Goal: Information Seeking & Learning: Get advice/opinions

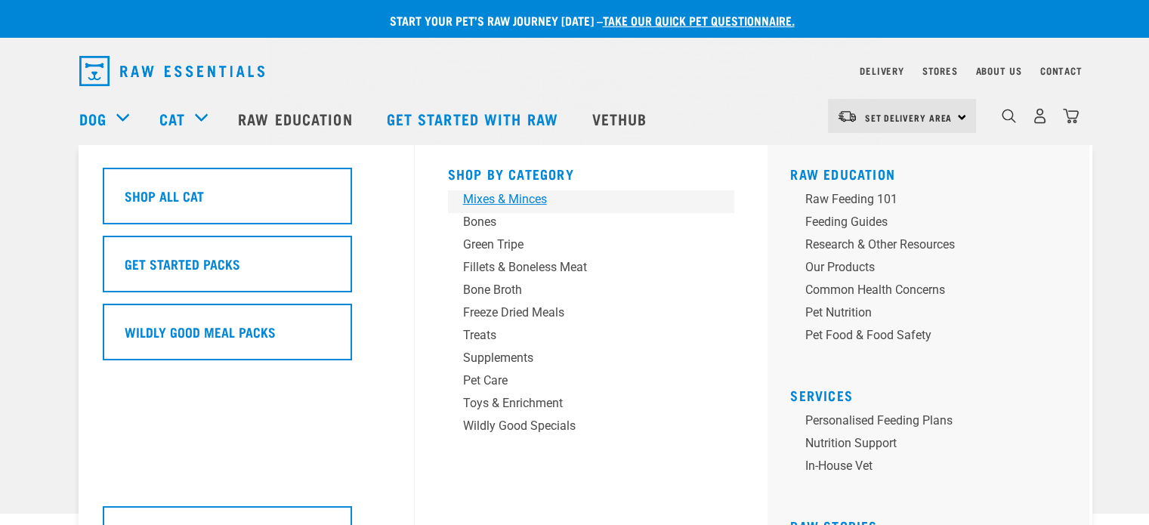
click at [485, 199] on div "Mixes & Minces" at bounding box center [581, 199] width 236 height 18
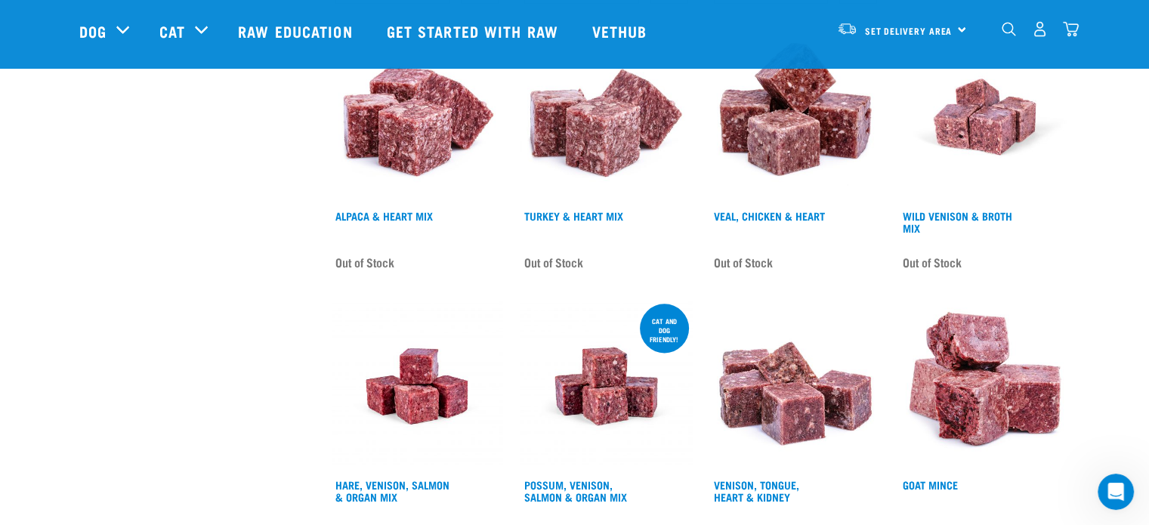
scroll to position [1964, 0]
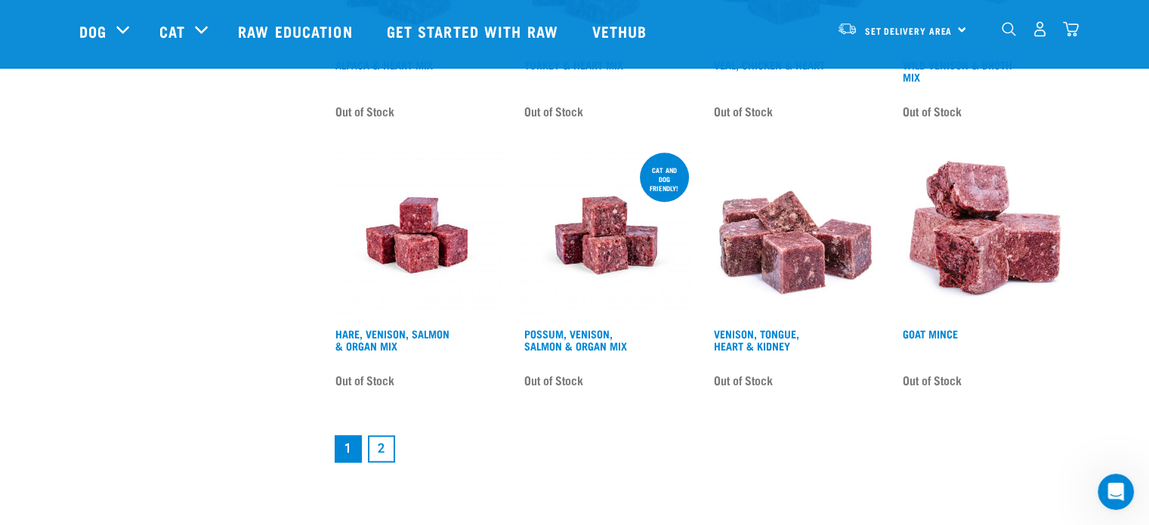
click at [379, 436] on link "2" at bounding box center [381, 448] width 27 height 27
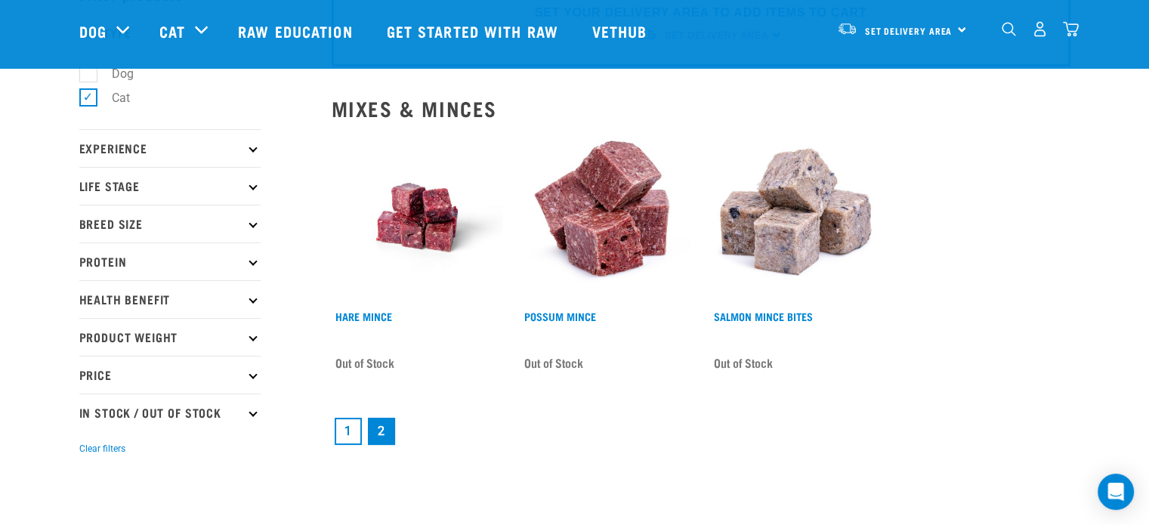
scroll to position [151, 0]
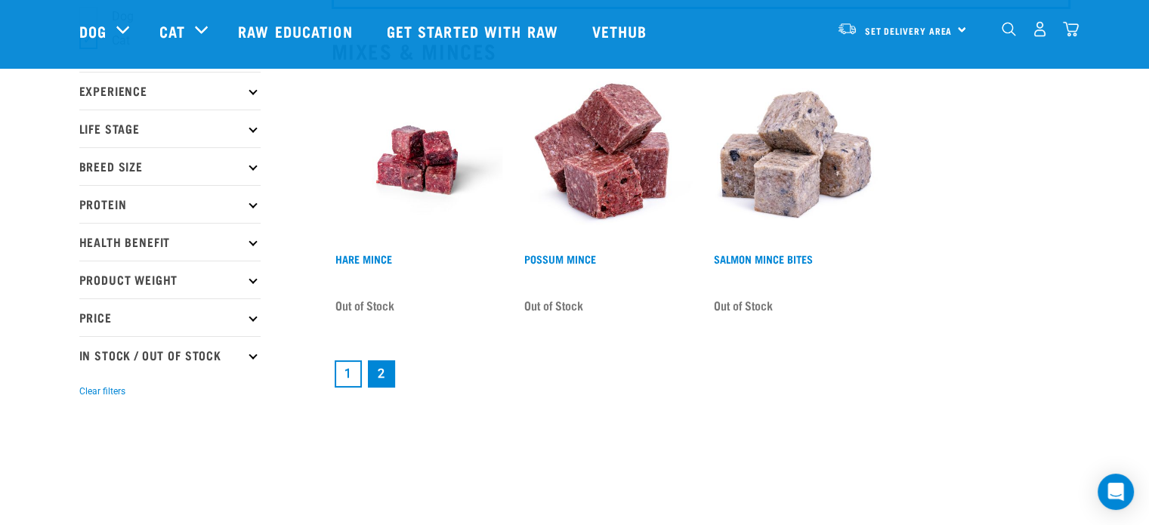
click at [345, 371] on link "1" at bounding box center [348, 373] width 27 height 27
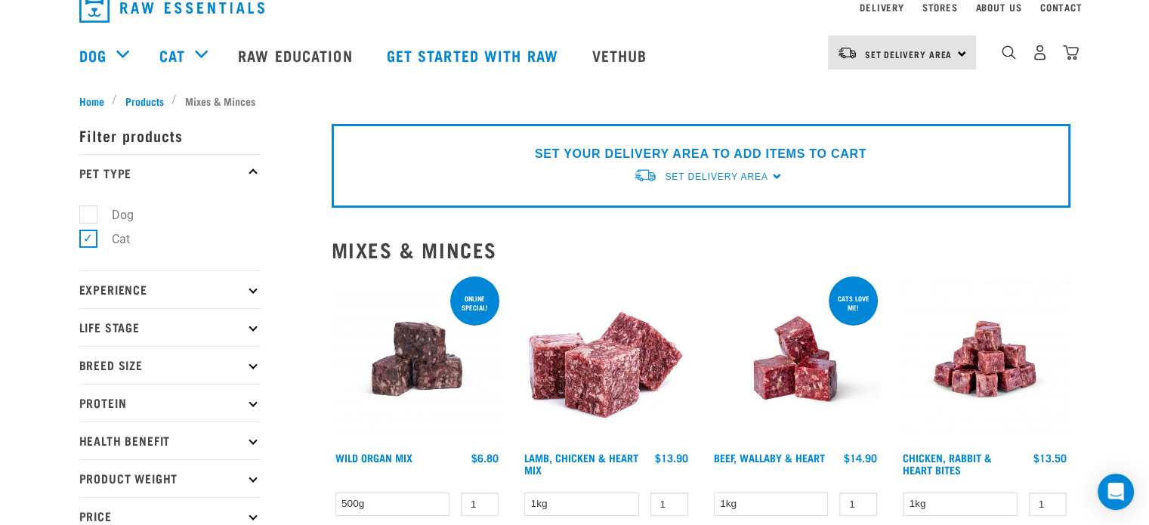
scroll to position [151, 0]
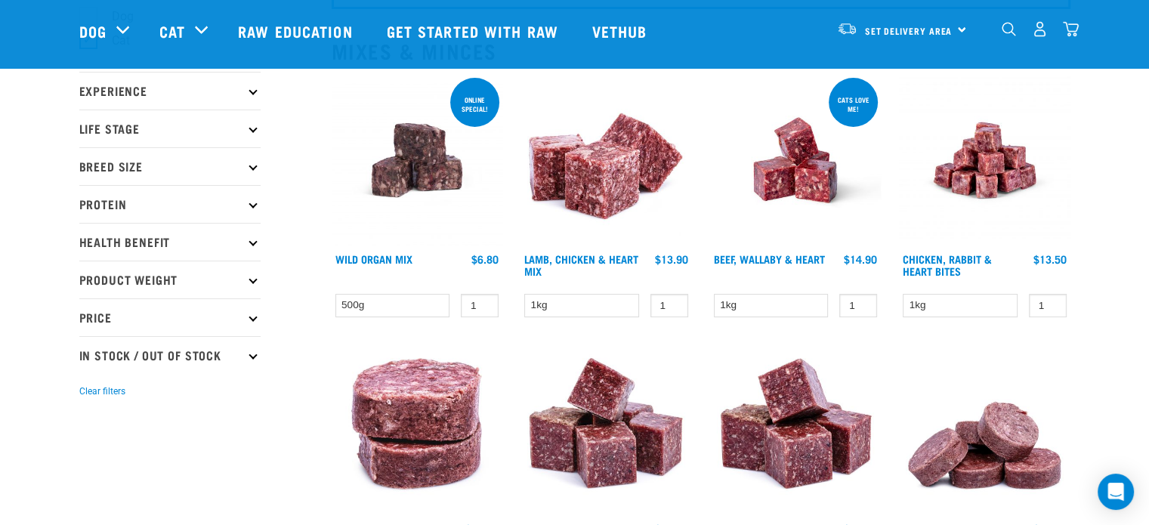
click at [255, 125] on p "Life Stage" at bounding box center [169, 129] width 181 height 38
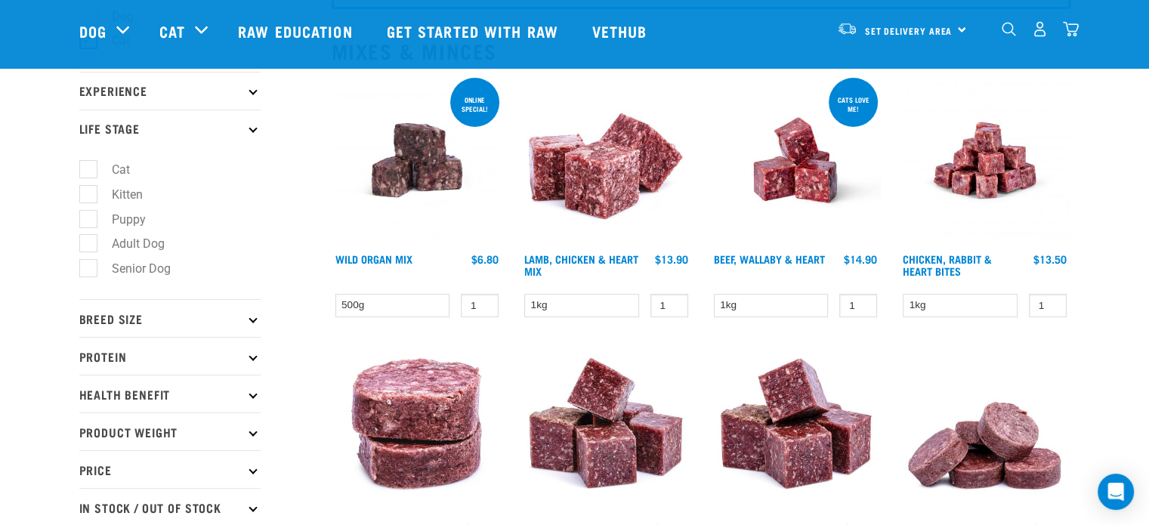
click at [90, 193] on label "Kitten" at bounding box center [118, 194] width 61 height 19
click at [89, 193] on input "Kitten" at bounding box center [84, 192] width 10 height 10
checkbox input "true"
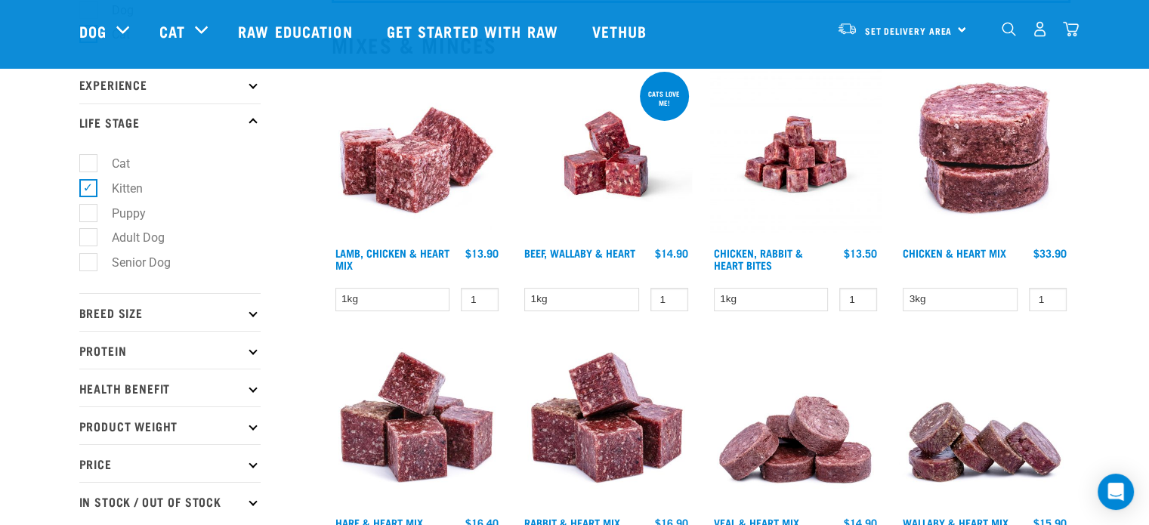
scroll to position [151, 0]
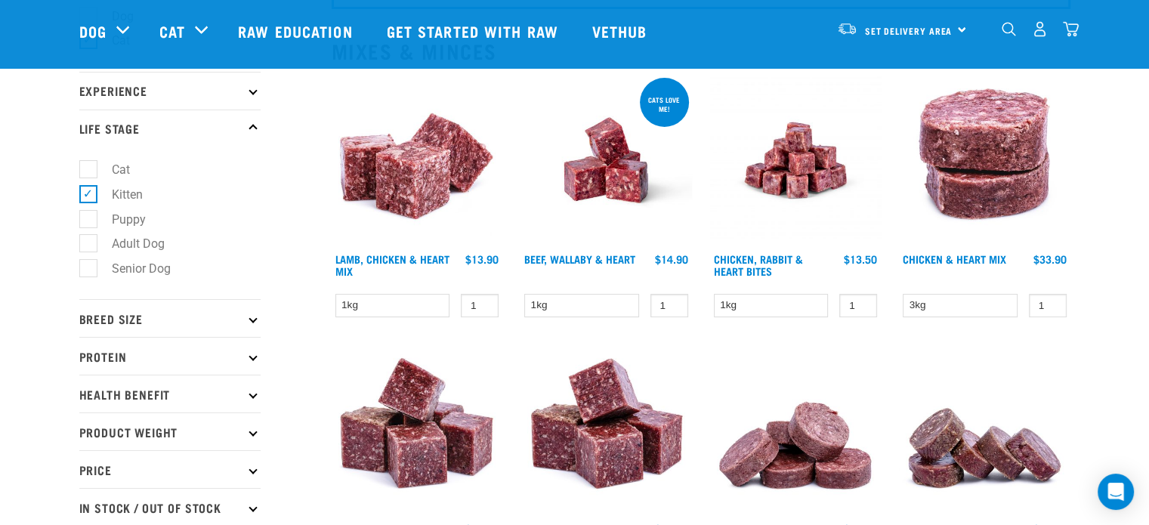
click at [248, 356] on p "Protein" at bounding box center [169, 356] width 181 height 38
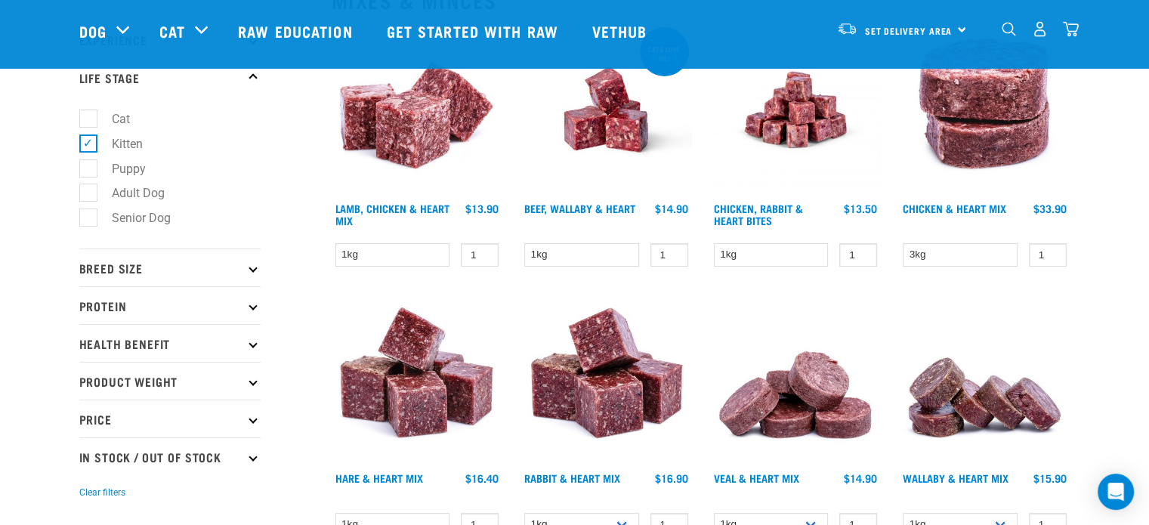
scroll to position [227, 0]
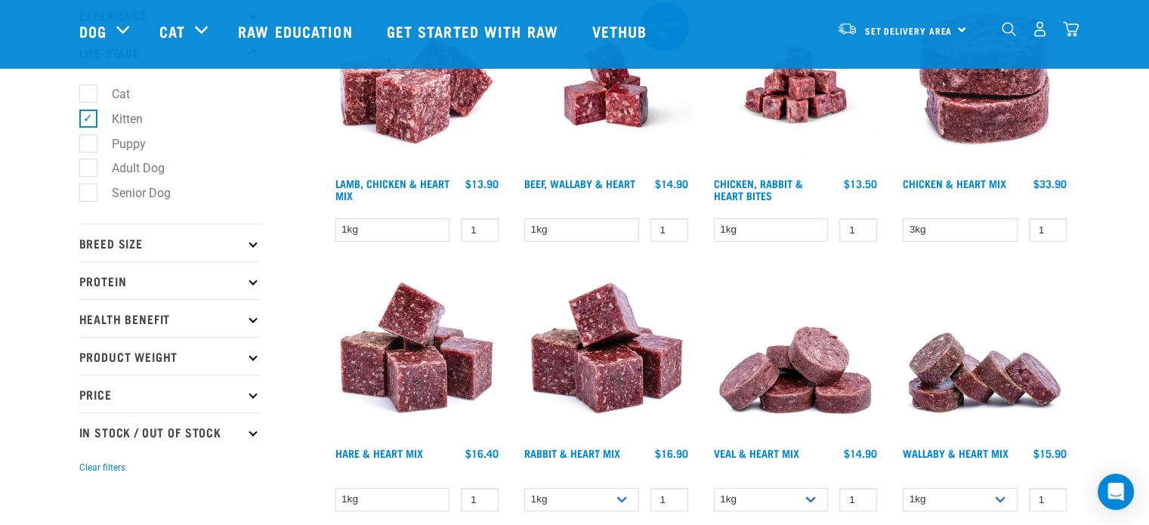
click at [252, 320] on icon at bounding box center [253, 318] width 8 height 8
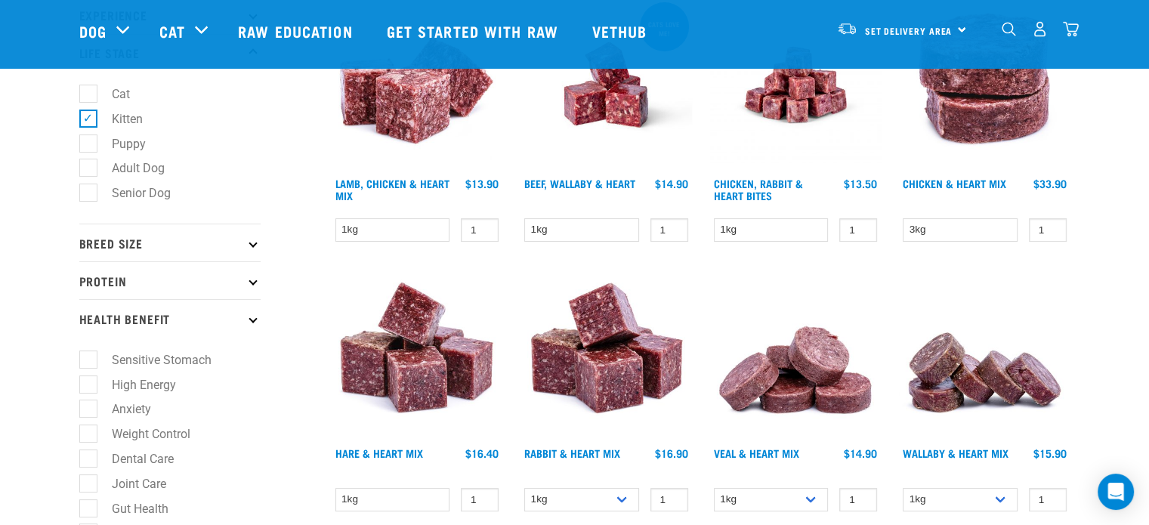
click at [253, 318] on icon at bounding box center [253, 318] width 8 height 8
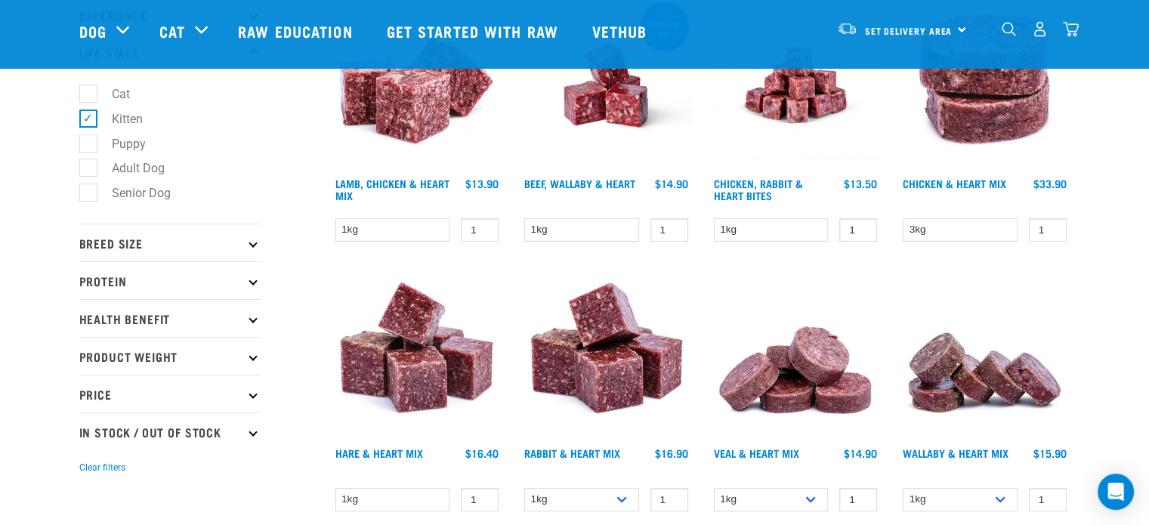
click at [253, 318] on icon at bounding box center [253, 318] width 8 height 8
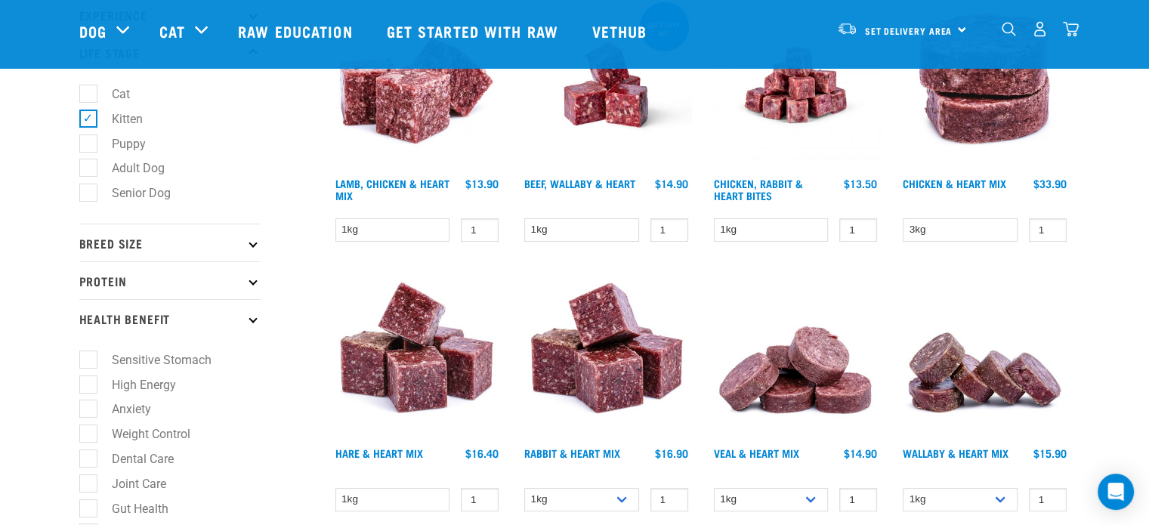
click at [89, 380] on label "High Energy" at bounding box center [135, 384] width 94 height 19
click at [89, 380] on input "High Energy" at bounding box center [84, 382] width 10 height 10
checkbox input "true"
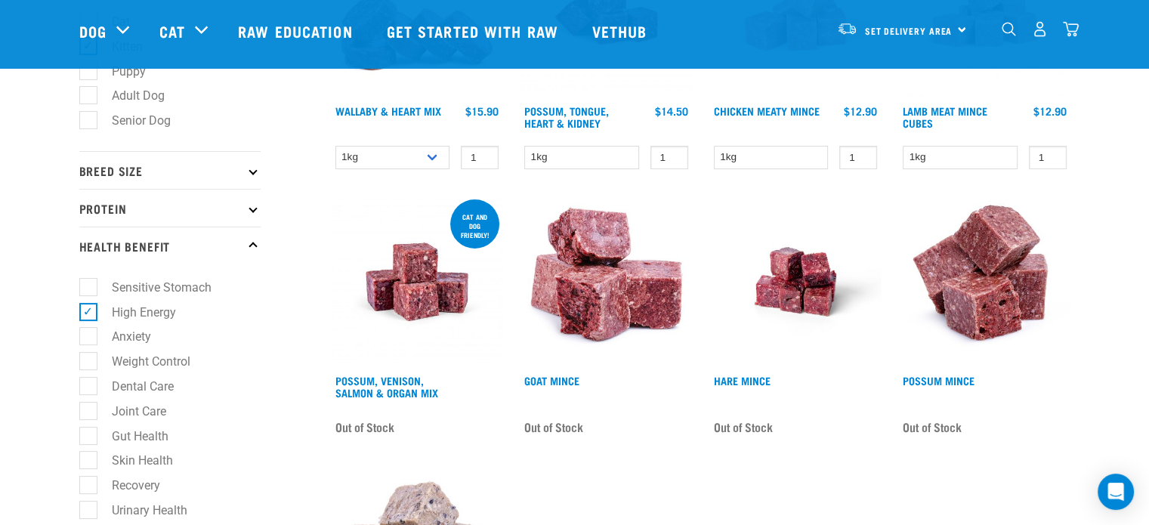
scroll to position [302, 0]
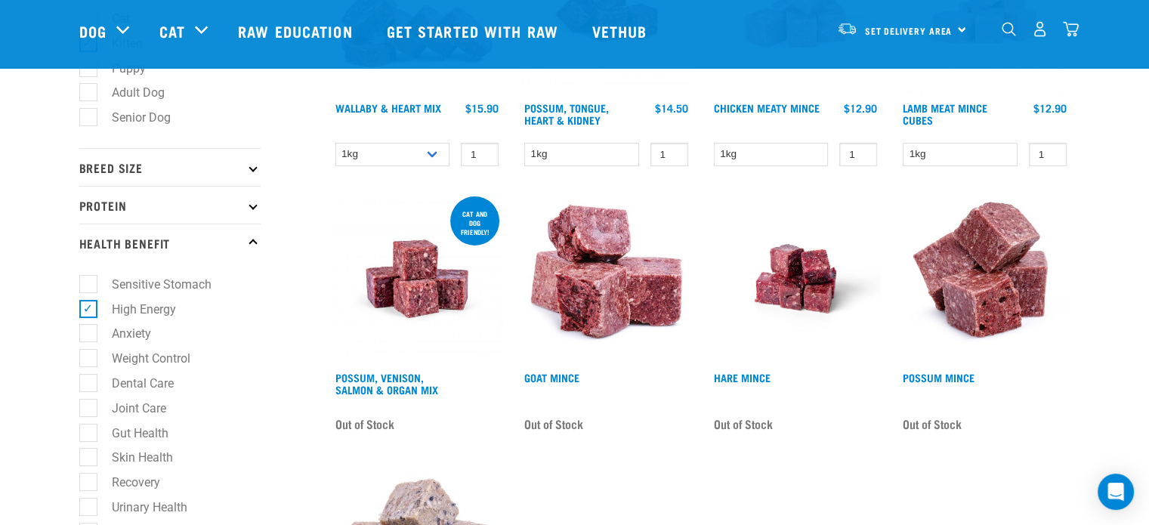
click at [91, 311] on label "High Energy" at bounding box center [135, 309] width 94 height 19
click at [89, 311] on input "High Energy" at bounding box center [84, 306] width 10 height 10
checkbox input "false"
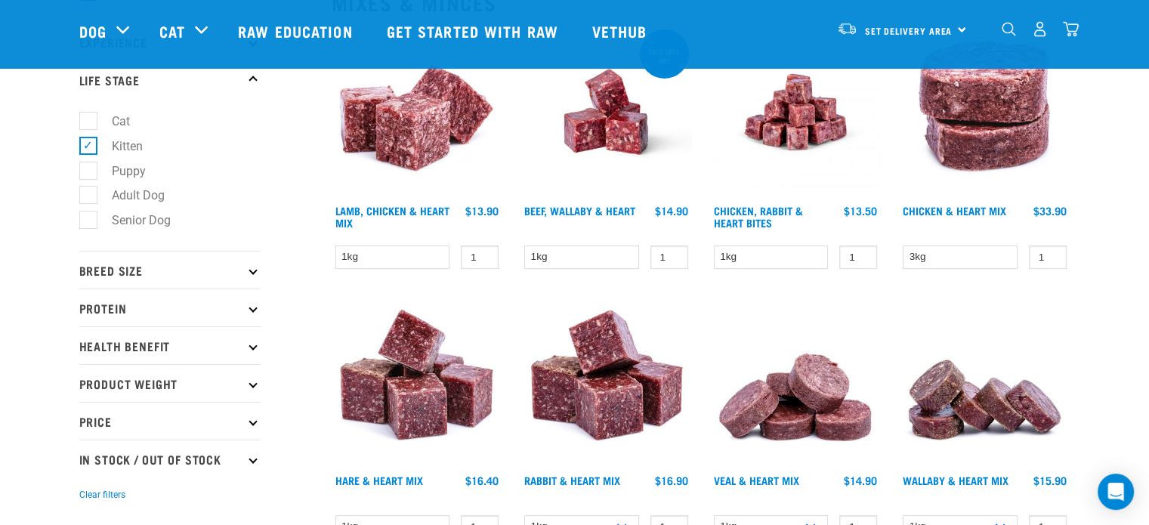
scroll to position [227, 0]
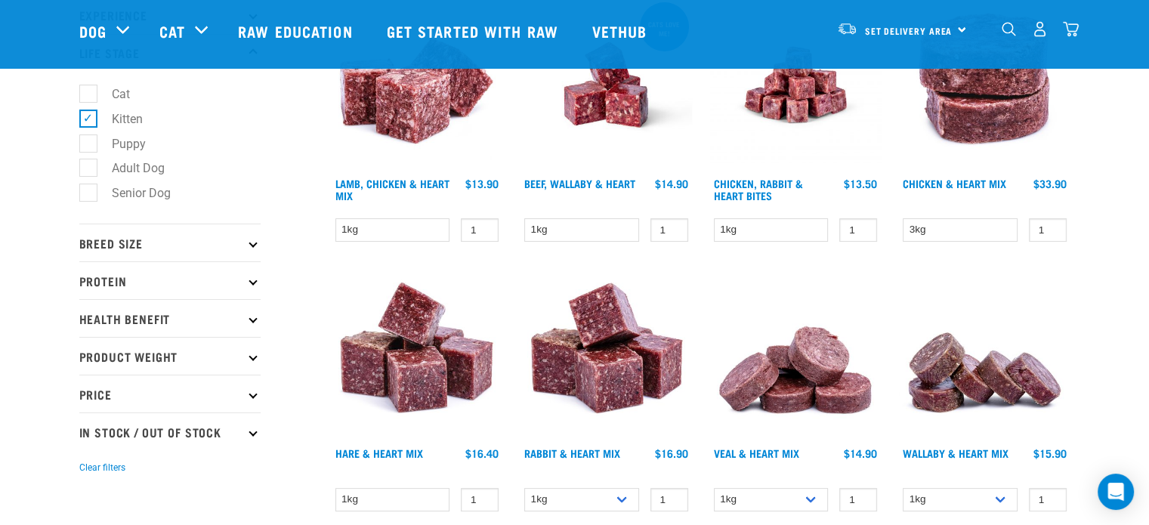
click at [251, 283] on icon at bounding box center [253, 281] width 8 height 8
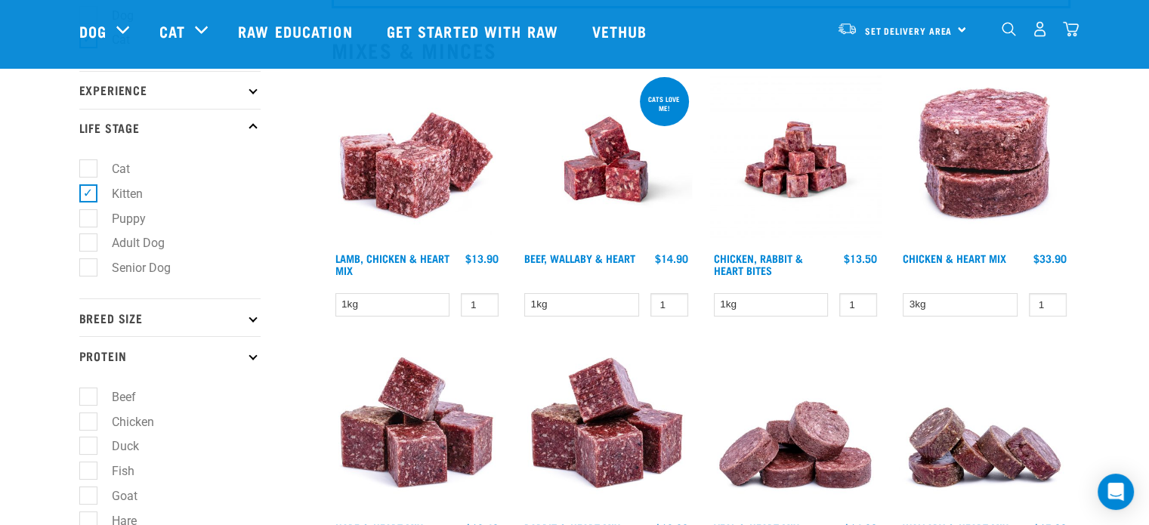
scroll to position [151, 0]
click at [254, 361] on p "Protein" at bounding box center [169, 356] width 181 height 38
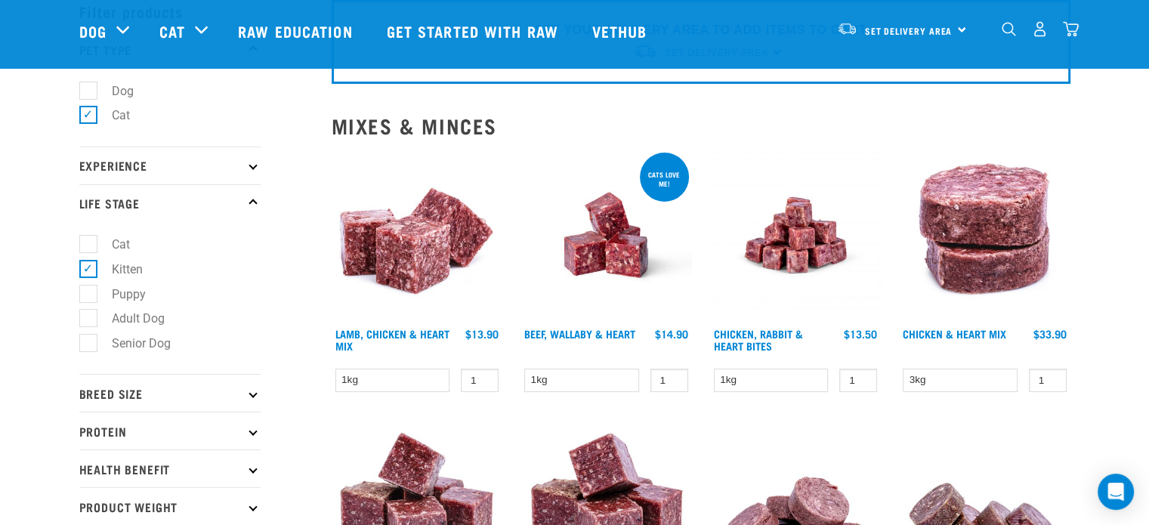
scroll to position [0, 0]
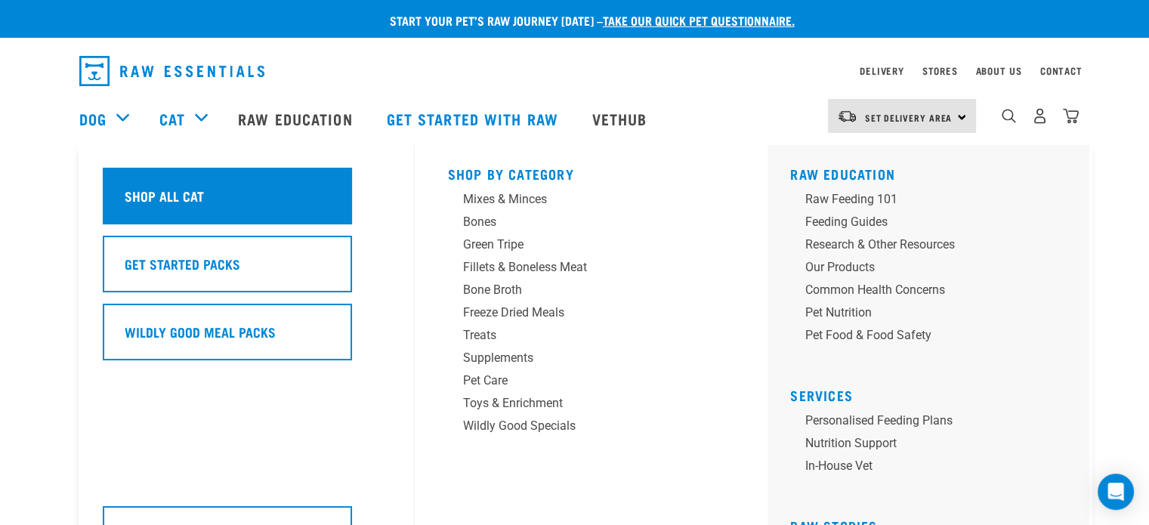
click at [196, 202] on h5 "Shop All Cat" at bounding box center [164, 196] width 79 height 20
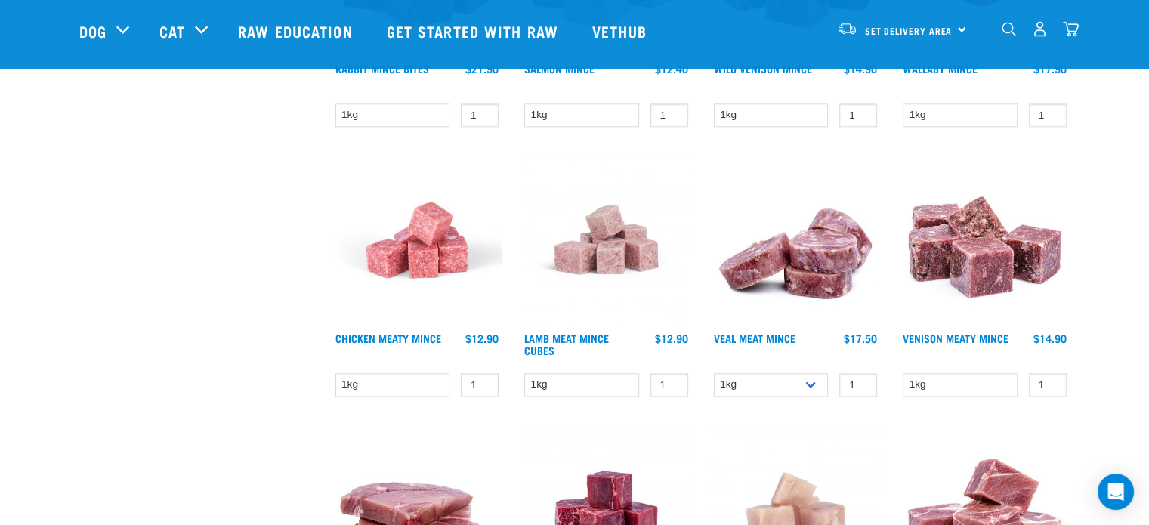
scroll to position [2040, 0]
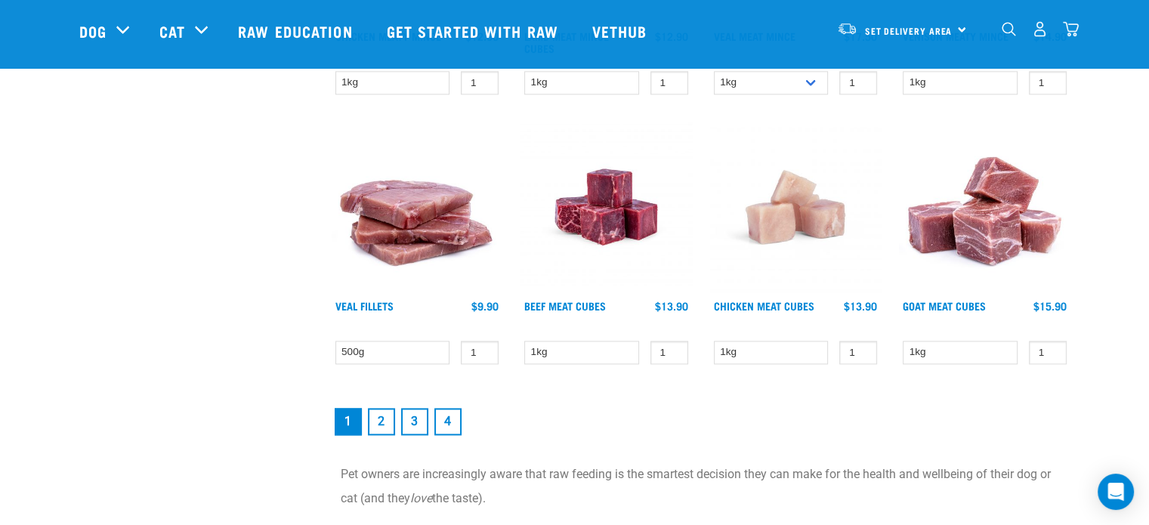
click at [375, 415] on link "2" at bounding box center [381, 421] width 27 height 27
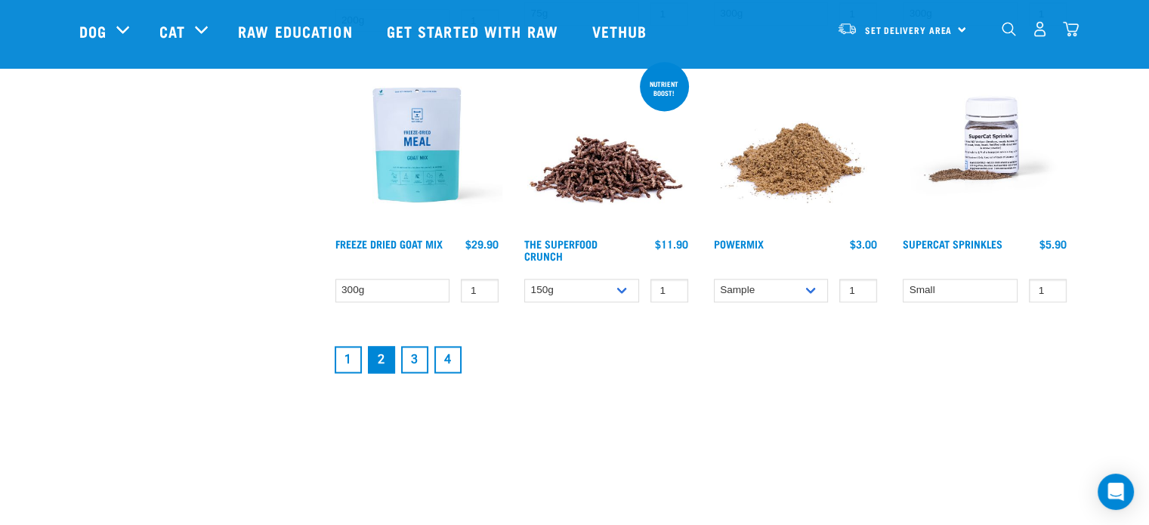
scroll to position [2115, 0]
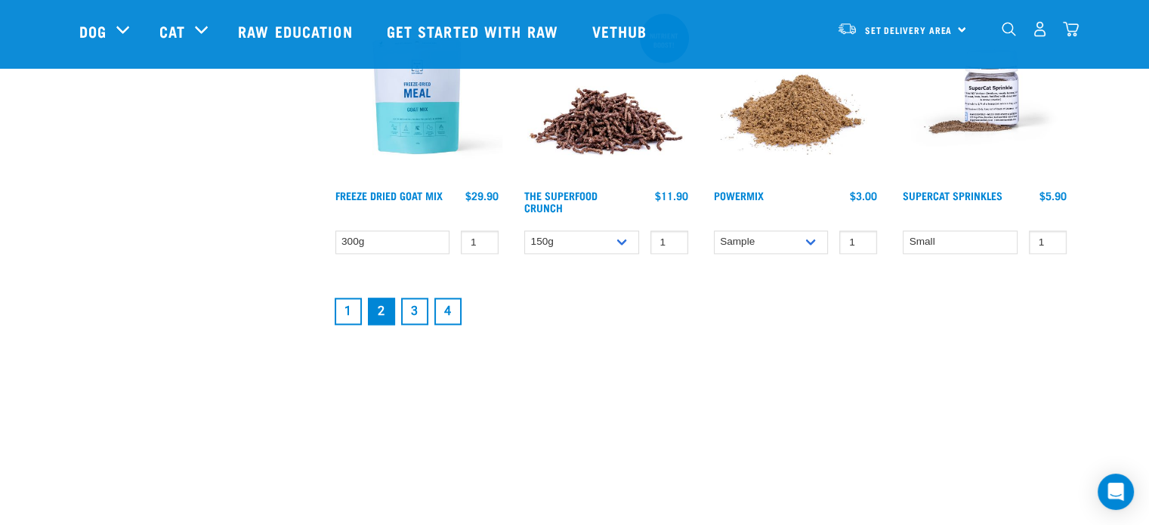
click at [416, 308] on link "3" at bounding box center [414, 311] width 27 height 27
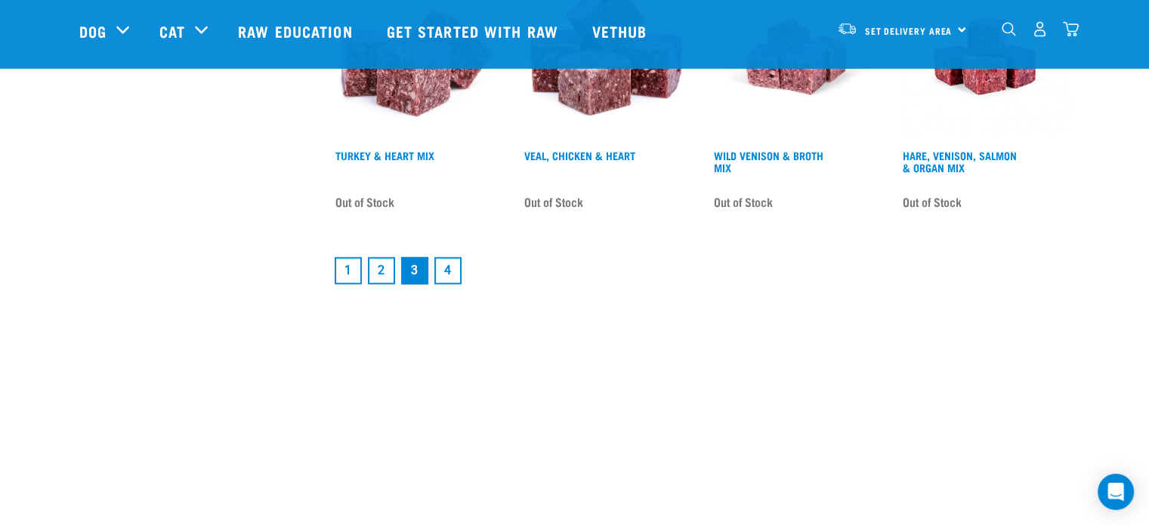
scroll to position [2191, 0]
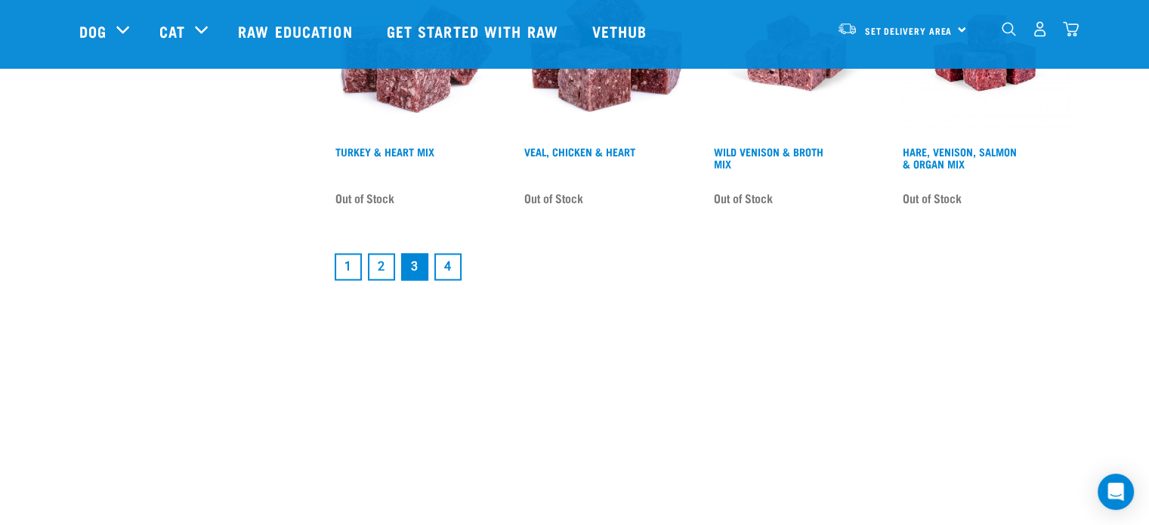
click at [452, 253] on link "4" at bounding box center [447, 266] width 27 height 27
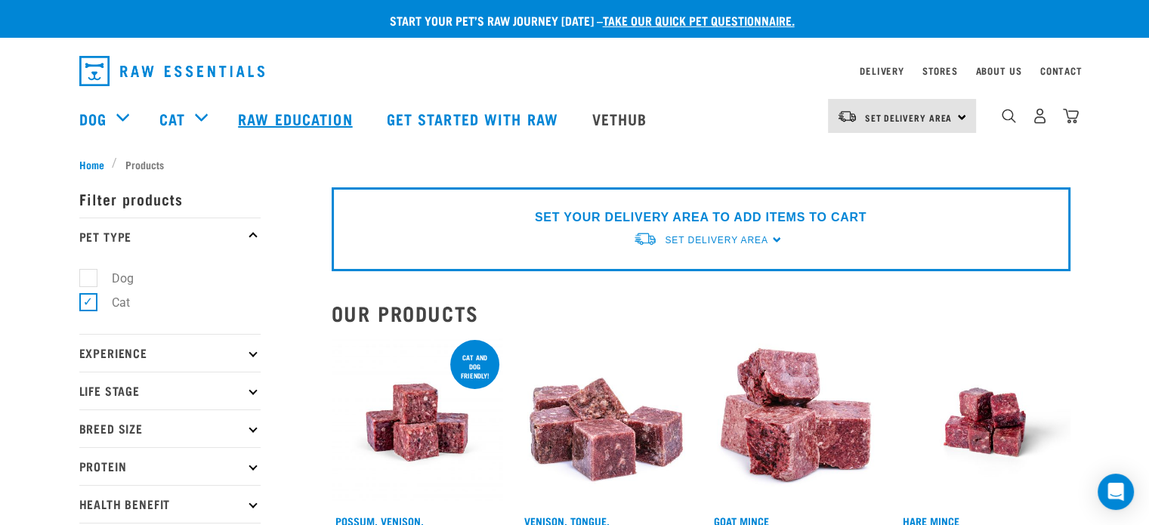
click at [267, 118] on link "Raw Education" at bounding box center [297, 118] width 148 height 60
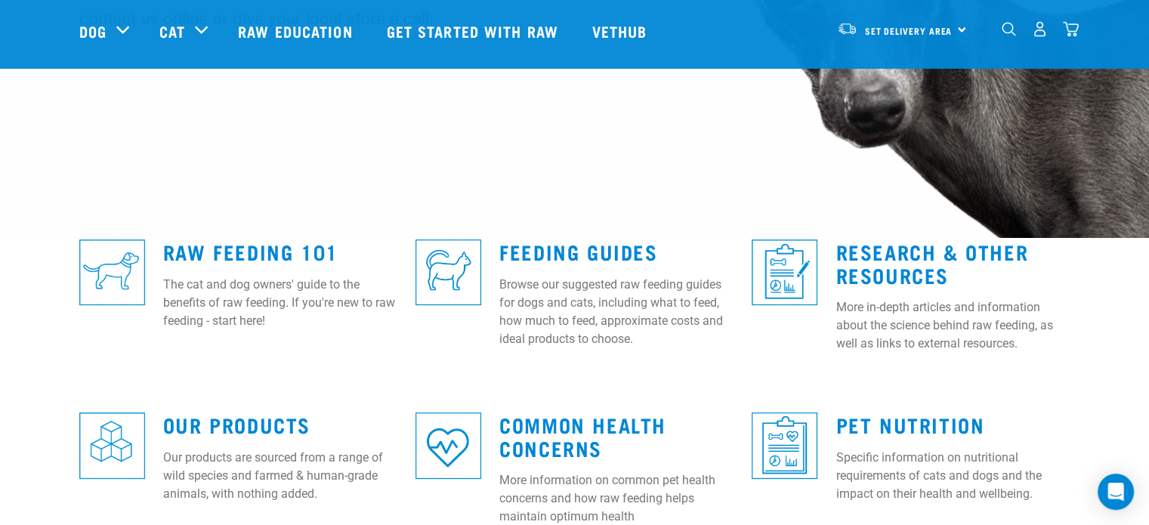
scroll to position [302, 0]
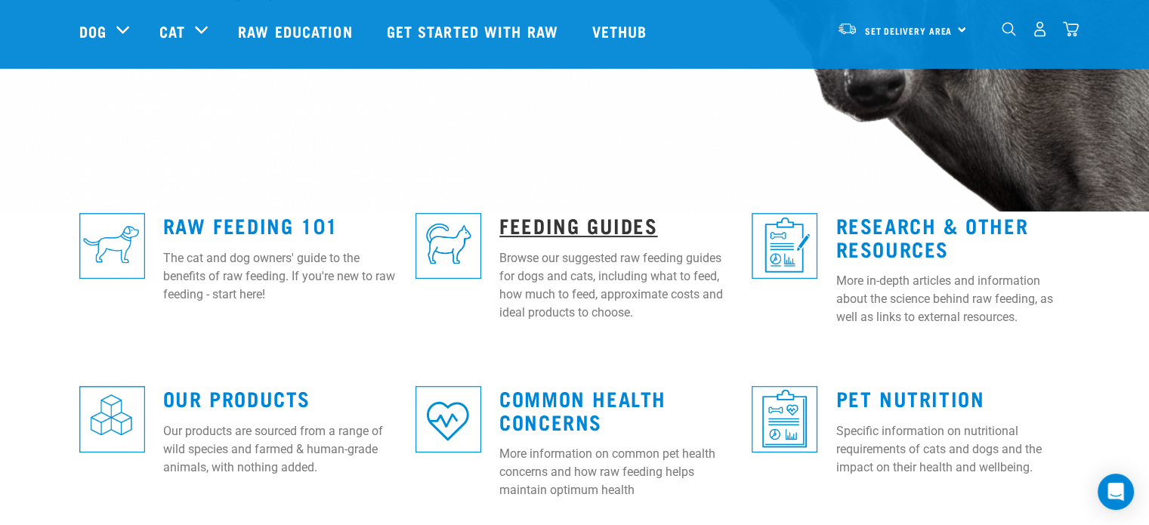
click at [586, 220] on link "Feeding Guides" at bounding box center [578, 224] width 158 height 11
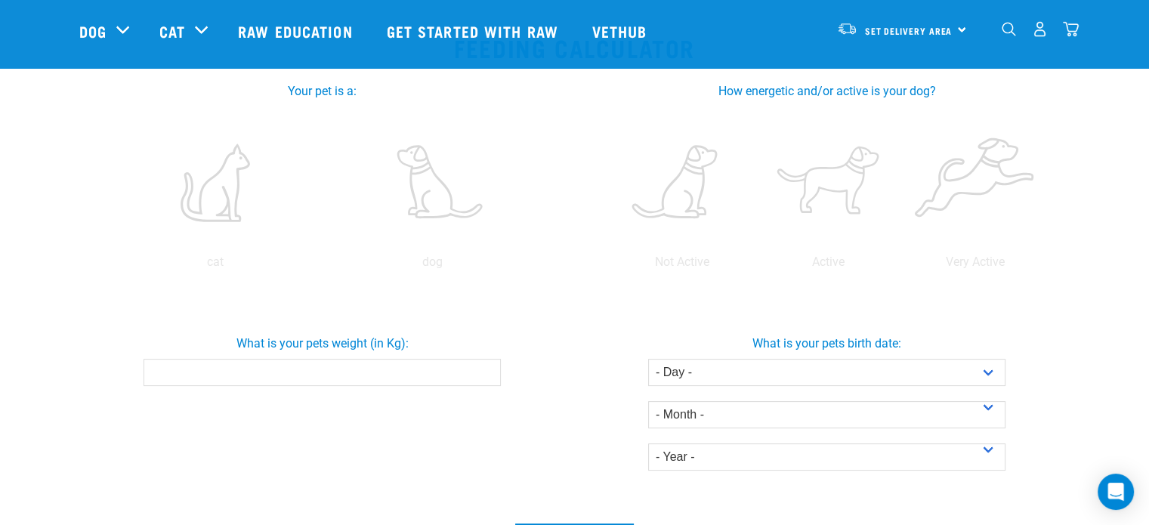
scroll to position [302, 0]
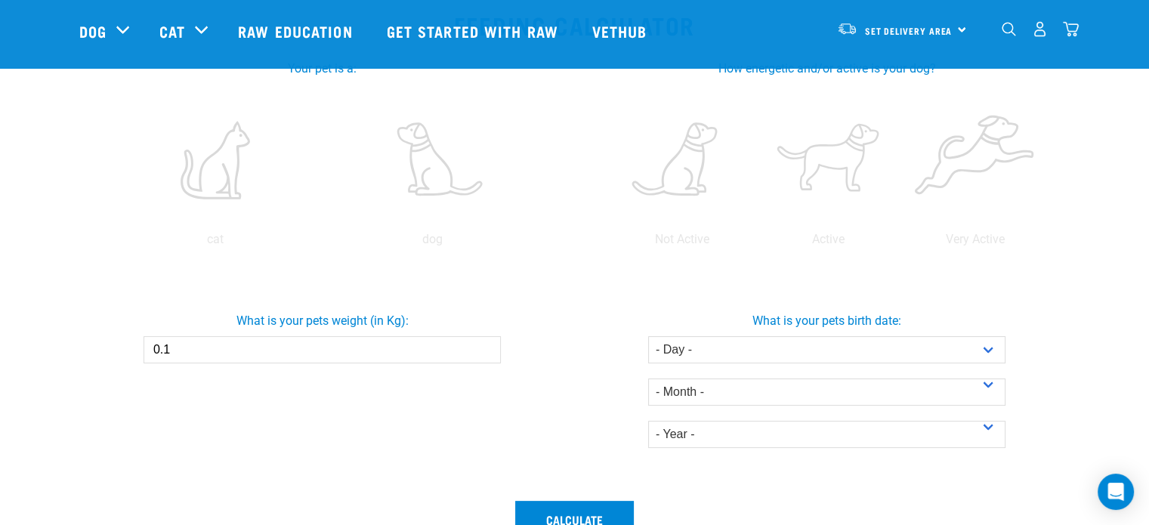
click at [485, 344] on input "0.1" at bounding box center [322, 349] width 357 height 27
click at [485, 344] on input "0.2" at bounding box center [322, 349] width 357 height 27
click at [485, 344] on input "0.3" at bounding box center [322, 349] width 357 height 27
click at [485, 344] on input "0.4" at bounding box center [322, 349] width 357 height 27
click at [485, 344] on input "0.5" at bounding box center [322, 349] width 357 height 27
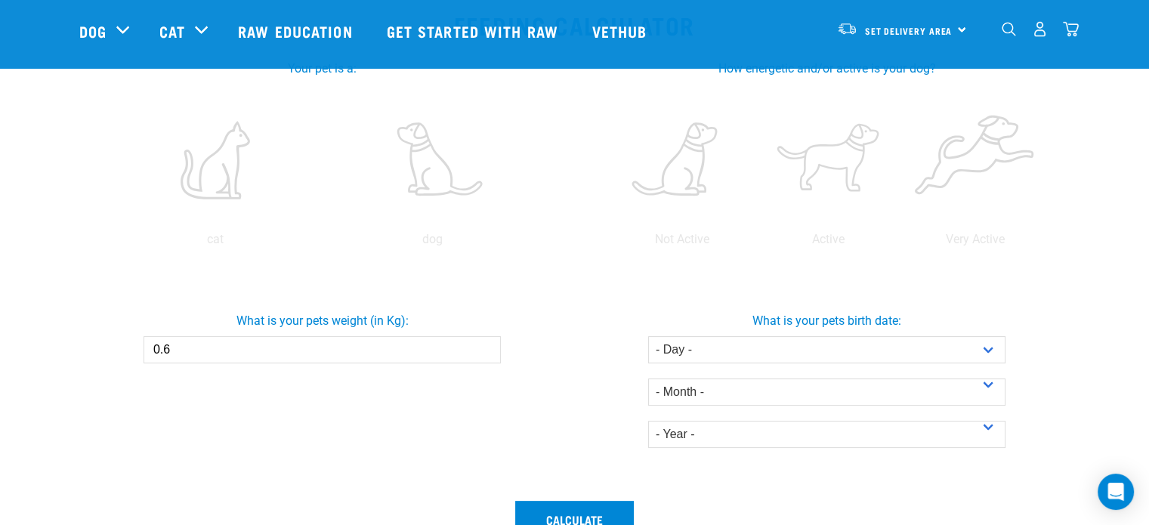
click at [485, 344] on input "0.6" at bounding box center [322, 349] width 357 height 27
click at [485, 344] on input "0.7" at bounding box center [322, 349] width 357 height 27
click at [485, 344] on input "0.8" at bounding box center [322, 349] width 357 height 27
click at [485, 344] on input "0.9" at bounding box center [322, 349] width 357 height 27
click at [485, 344] on input "1" at bounding box center [322, 349] width 357 height 27
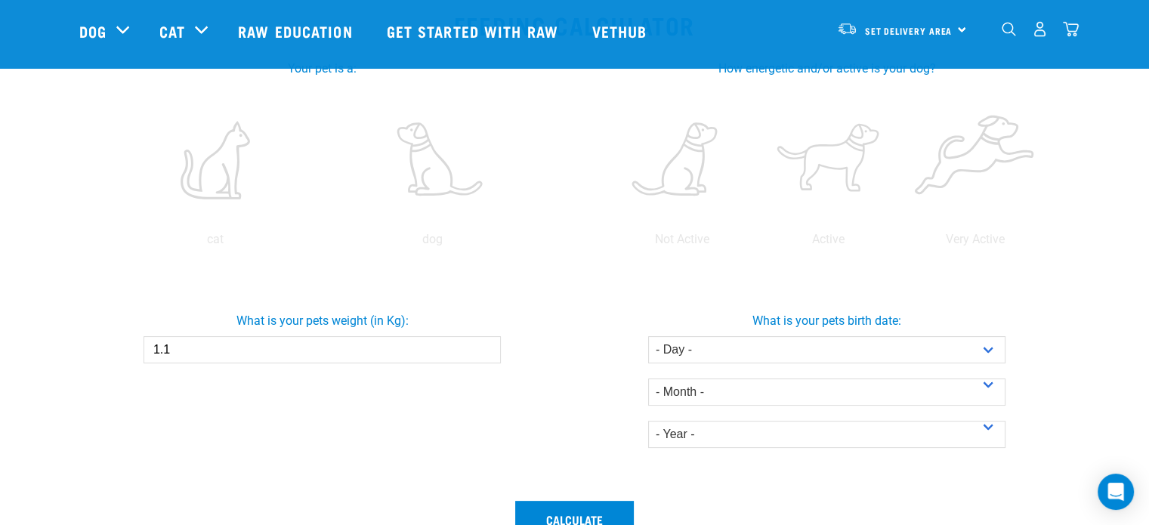
click at [485, 344] on input "1.1" at bounding box center [322, 349] width 357 height 27
click at [485, 344] on input "1.2" at bounding box center [322, 349] width 357 height 27
click at [485, 344] on input "1.3" at bounding box center [322, 349] width 357 height 27
click at [485, 344] on input "1.4" at bounding box center [322, 349] width 357 height 27
click at [485, 344] on input "1.5" at bounding box center [322, 349] width 357 height 27
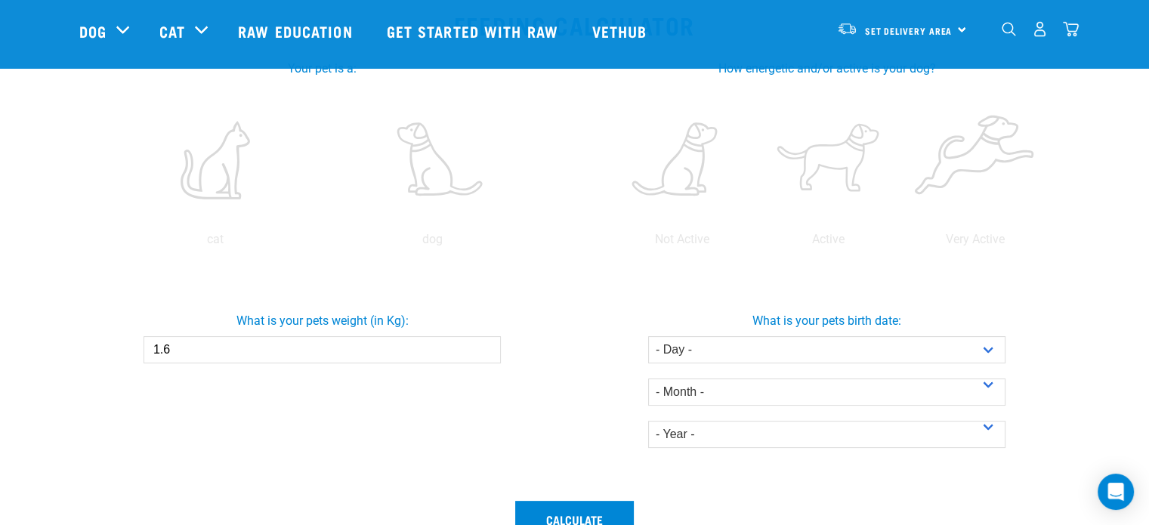
click at [485, 344] on input "1.6" at bounding box center [322, 349] width 357 height 27
type input "1"
type input "3.0"
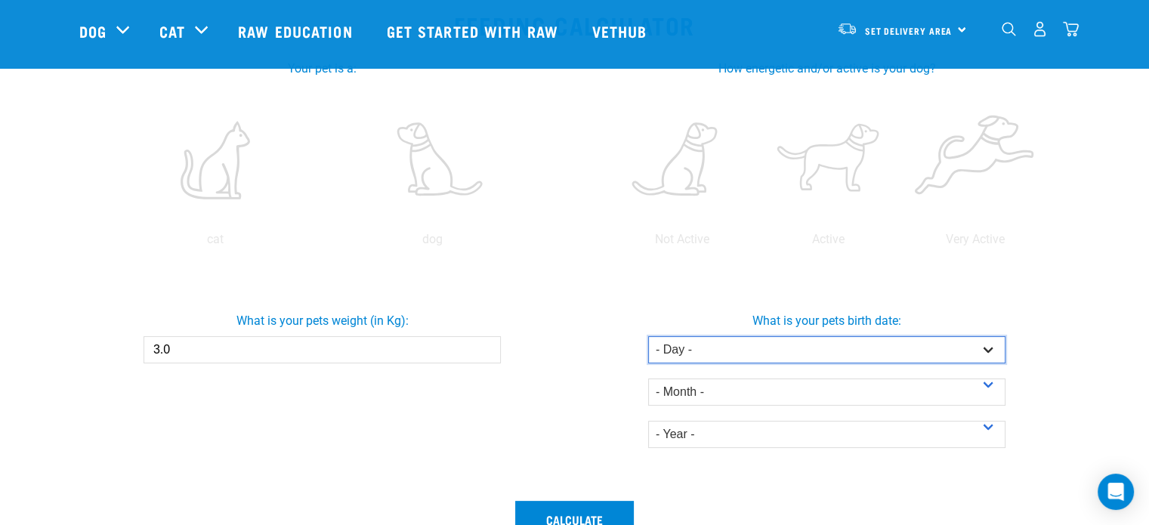
click at [987, 346] on select "- Day - 1 2 3 4 5 6 7 8 9 10 11 12 13 14 15 16 17 18 19 20 21 22 23 24 25 26 27" at bounding box center [826, 349] width 357 height 27
select select "1"
click at [648, 336] on select "- Day - 1 2 3 4 5 6 7 8 9 10 11 12 13 14 15 16 17 18 19 20 21 22 23 24 25 26 27" at bounding box center [826, 349] width 357 height 27
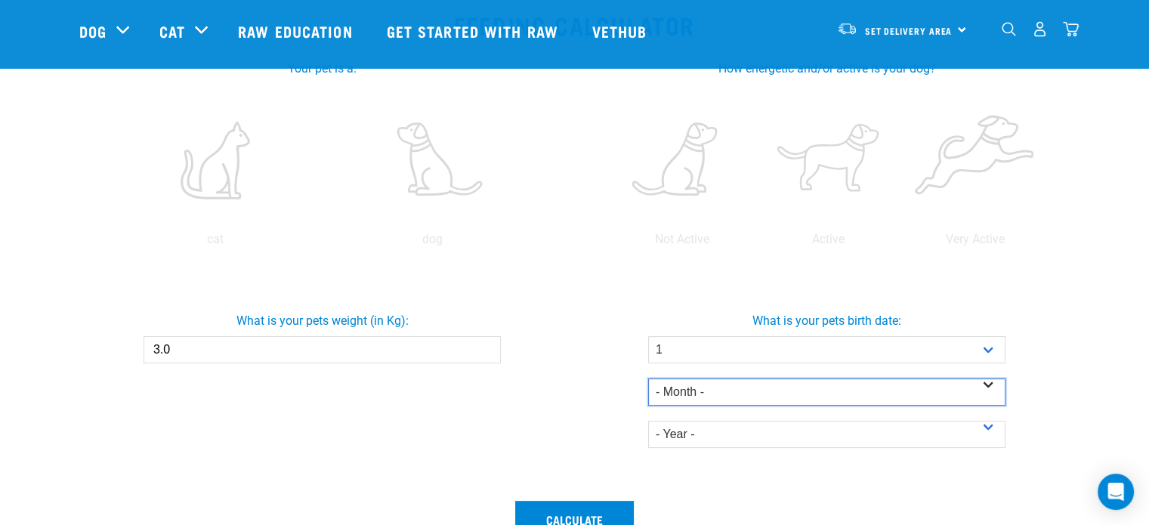
click at [722, 382] on select "- Month - January February March April May June July August September October N…" at bounding box center [826, 392] width 357 height 27
select select "March"
click at [648, 379] on select "- Month - January February March April May June July August September October N…" at bounding box center [826, 392] width 357 height 27
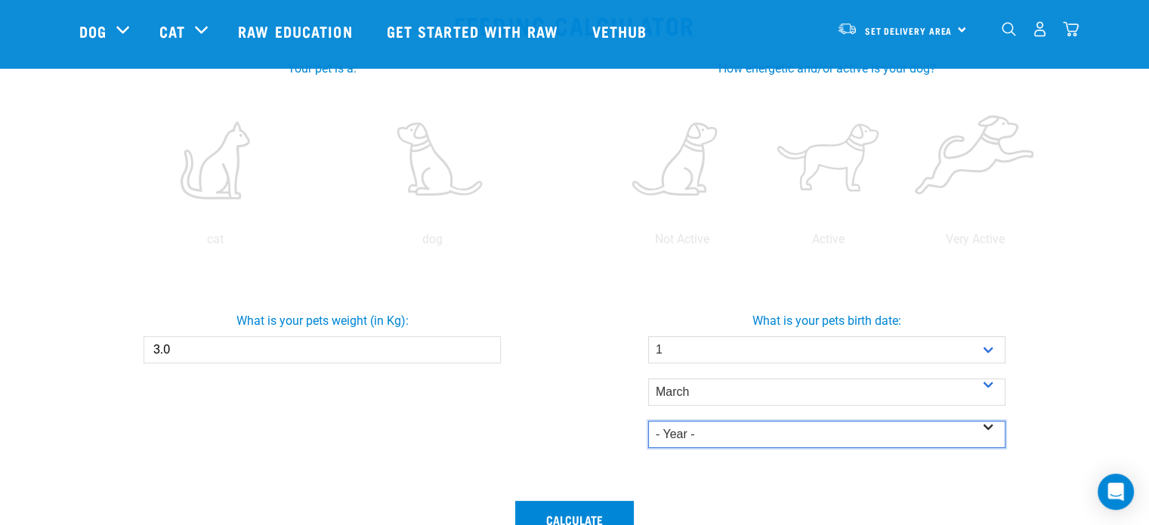
click at [717, 428] on select "- Year - 2025 2024 2023 2022 2021 2020 2019 2018 2017 2016 2015 2014" at bounding box center [826, 434] width 357 height 27
select select "2025"
click at [648, 421] on select "- Year - 2025 2024 2023 2022 2021 2020 2019 2018 2017 2016 2015 2014" at bounding box center [826, 434] width 357 height 27
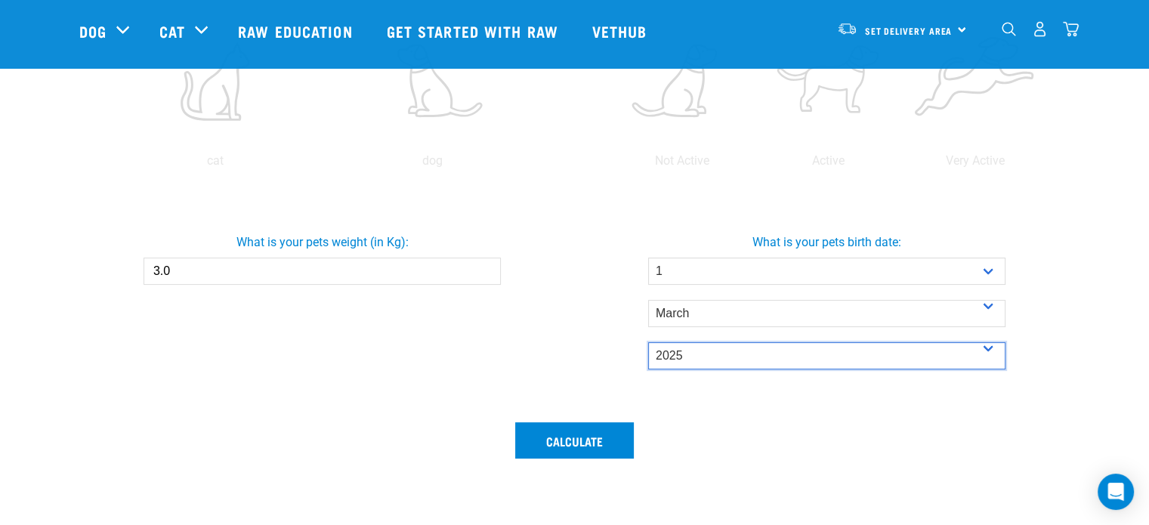
scroll to position [453, 0]
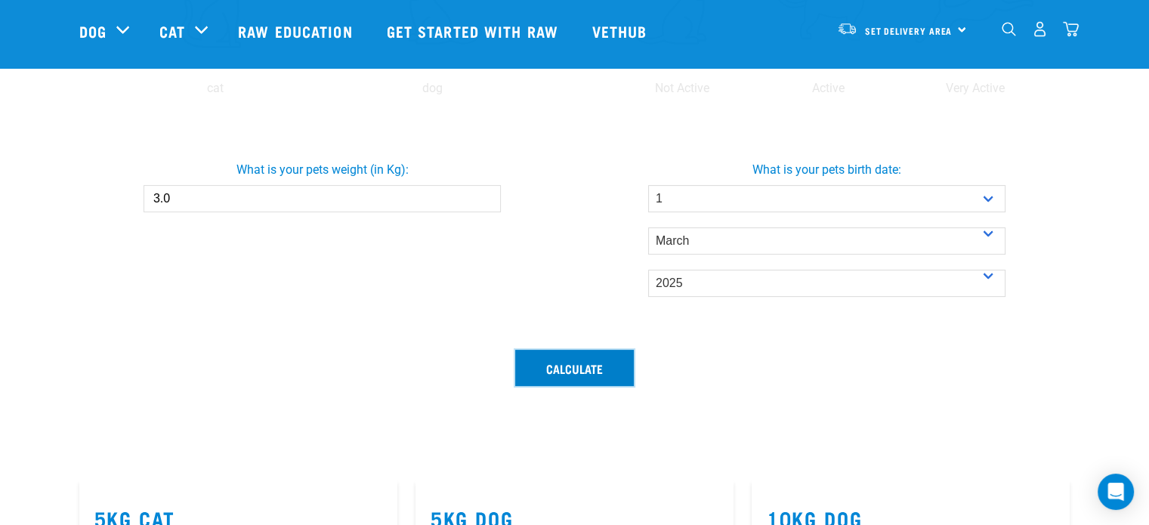
click at [576, 358] on button "Calculate" at bounding box center [574, 368] width 119 height 36
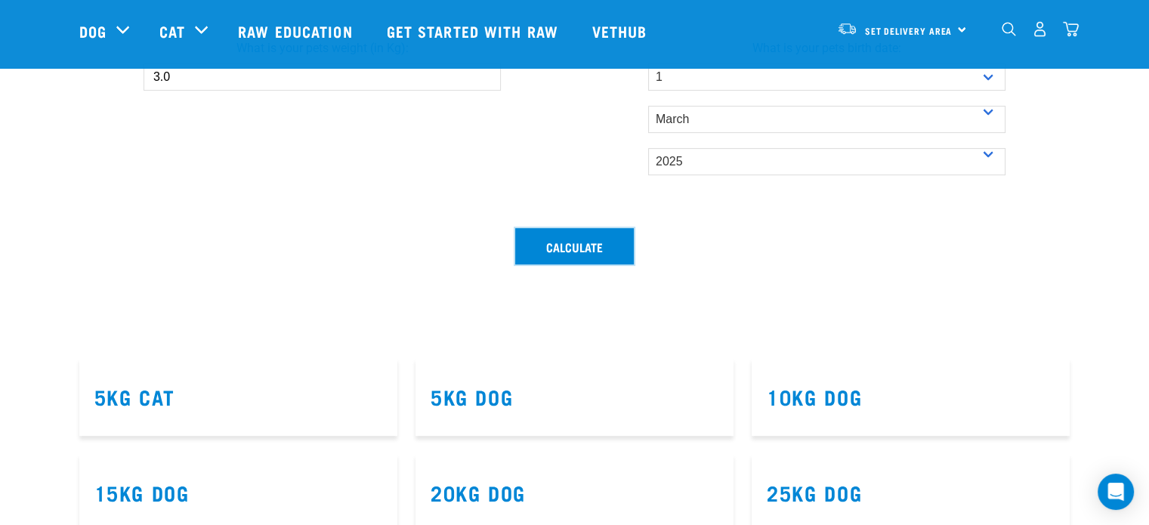
scroll to position [529, 0]
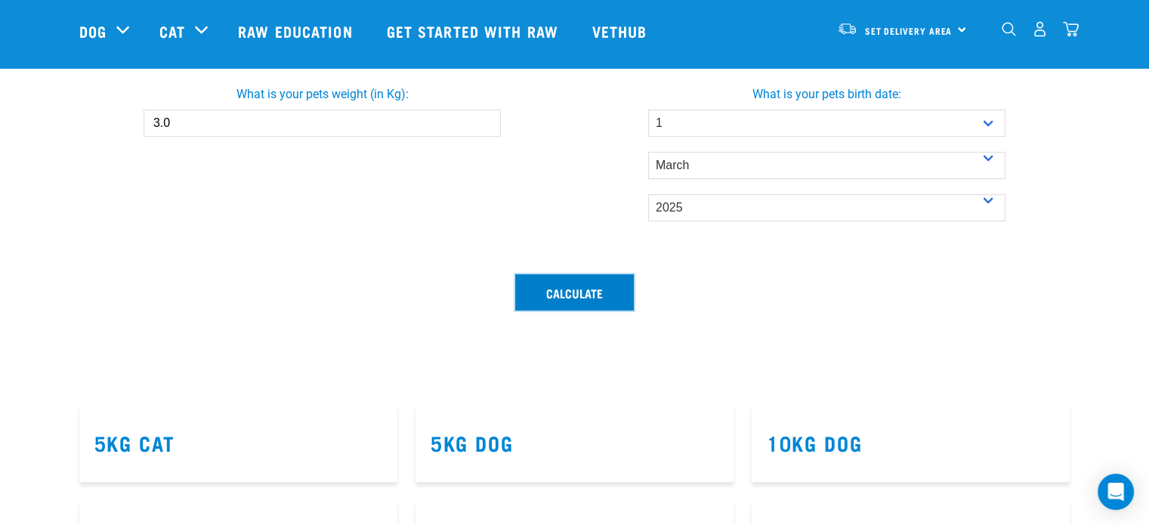
click at [547, 286] on button "Calculate" at bounding box center [574, 292] width 119 height 36
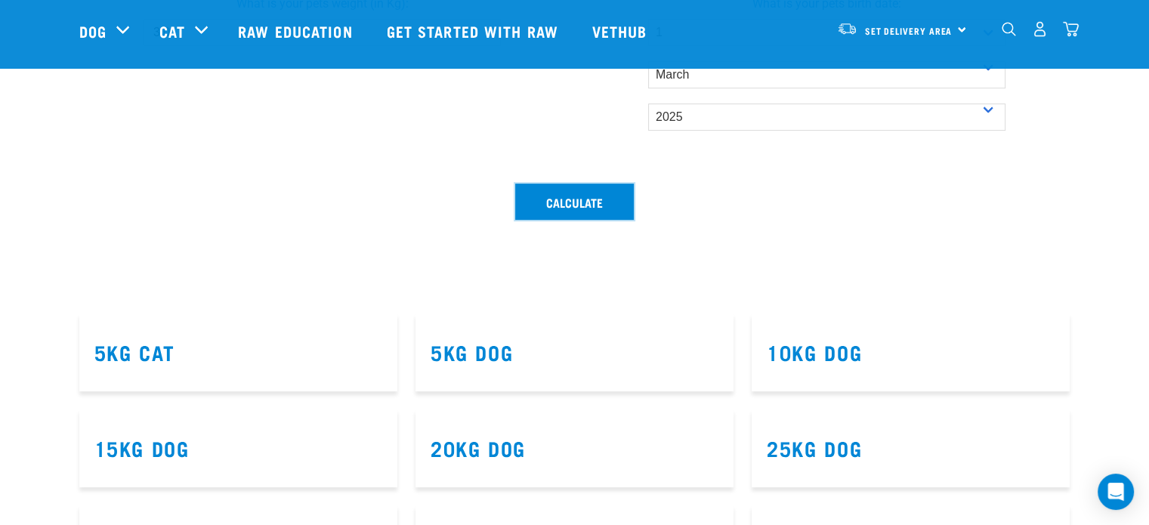
scroll to position [756, 0]
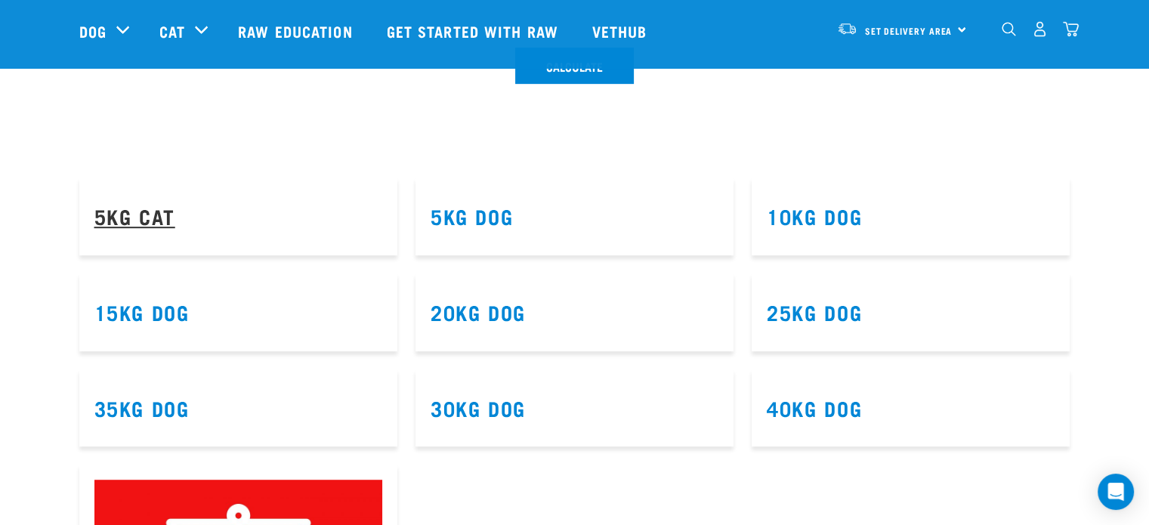
click at [125, 211] on link "5kg Cat" at bounding box center [134, 215] width 81 height 11
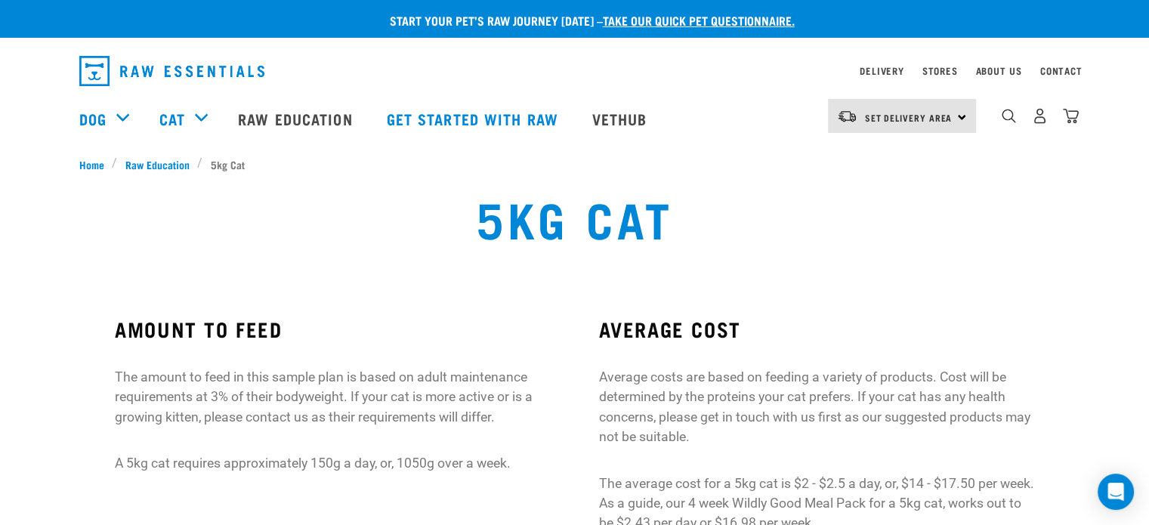
click at [728, 20] on link "take our quick pet questionnaire." at bounding box center [699, 20] width 192 height 7
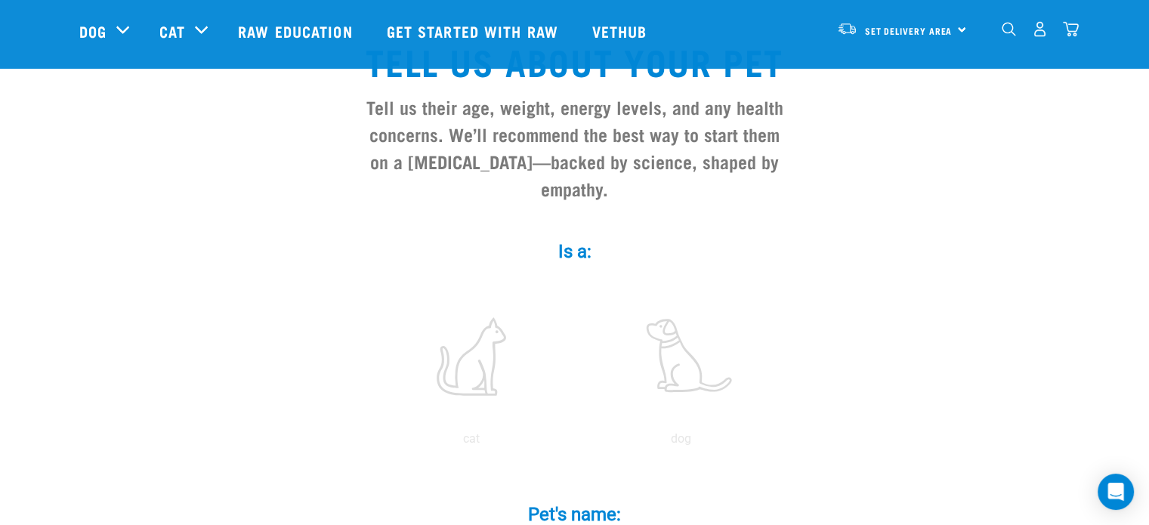
scroll to position [227, 0]
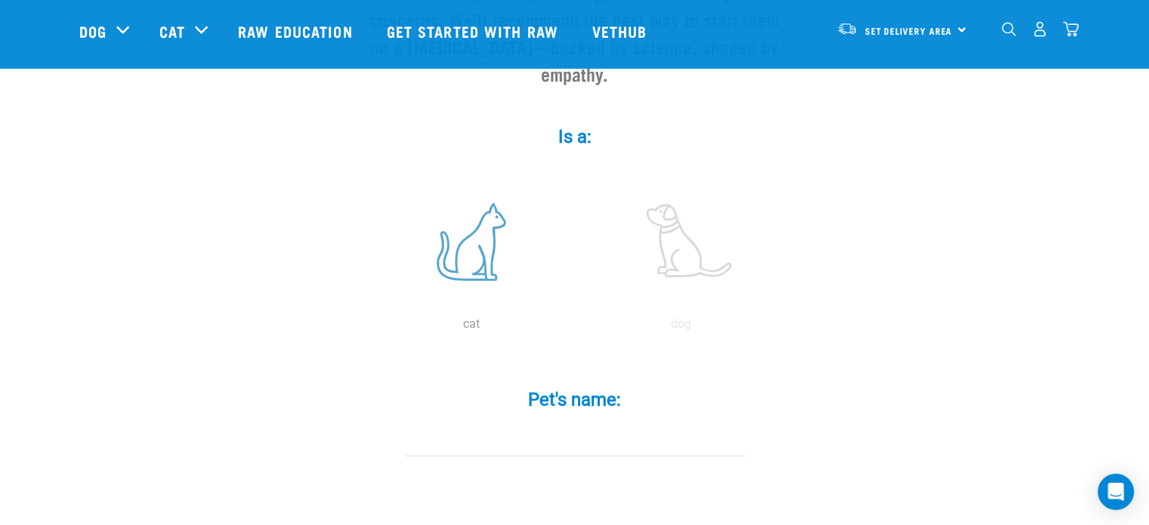
click at [487, 230] on label at bounding box center [471, 242] width 204 height 128
click at [366, 328] on input "radio" at bounding box center [366, 328] width 0 height 0
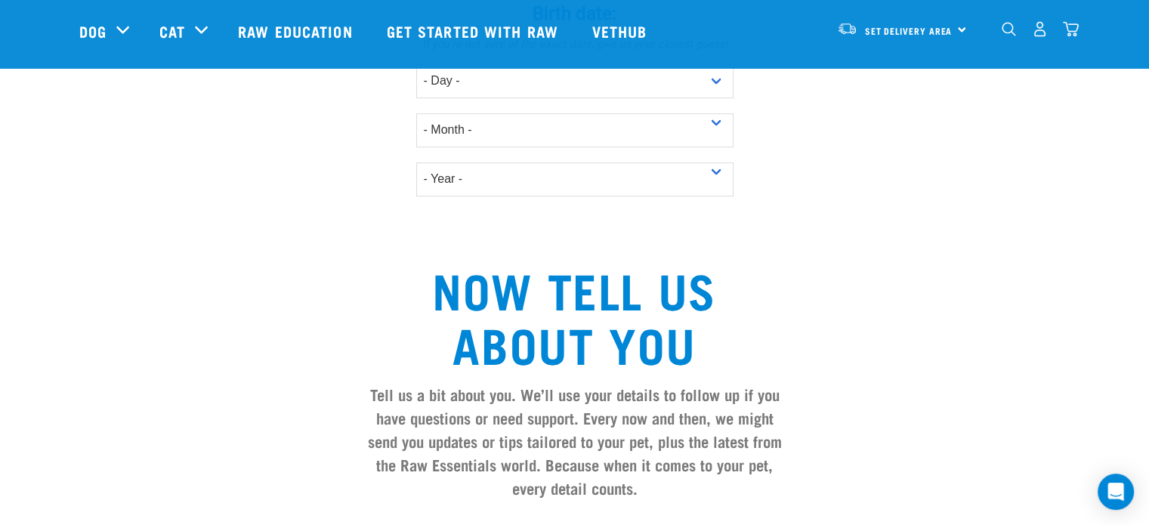
scroll to position [1058, 0]
